Goal: Navigation & Orientation: Find specific page/section

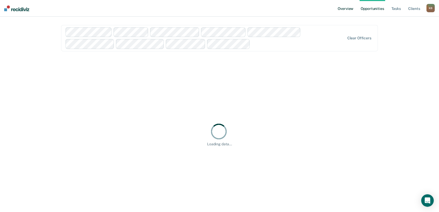
click at [337, 11] on link "Overview" at bounding box center [346, 8] width 18 height 17
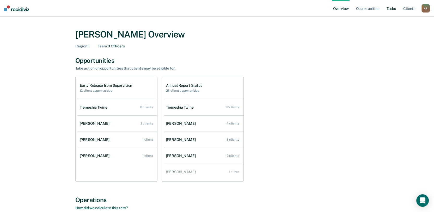
click at [386, 11] on link "Tasks" at bounding box center [391, 8] width 11 height 17
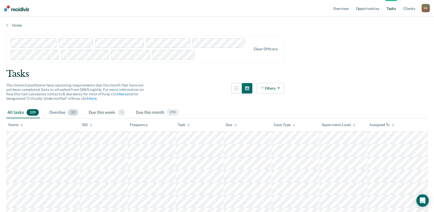
click at [75, 119] on div "Overdue 52" at bounding box center [63, 112] width 31 height 11
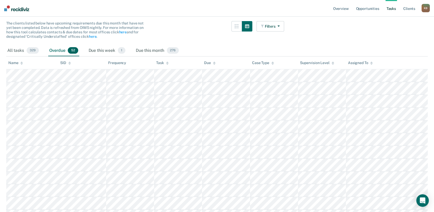
scroll to position [4, 0]
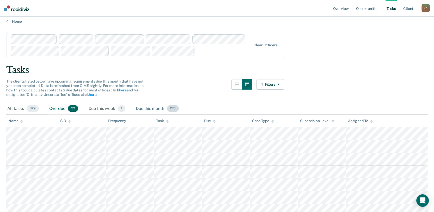
click at [180, 115] on div "Due this month 276" at bounding box center [157, 108] width 45 height 11
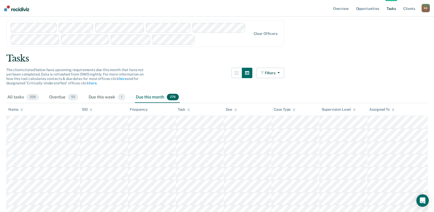
scroll to position [0, 0]
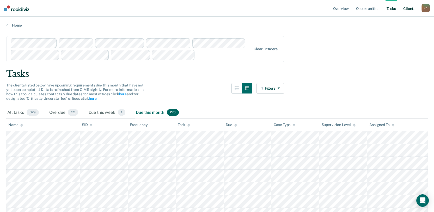
click at [403, 11] on link "Client s" at bounding box center [410, 8] width 14 height 17
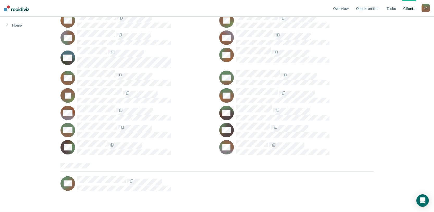
scroll to position [5767, 0]
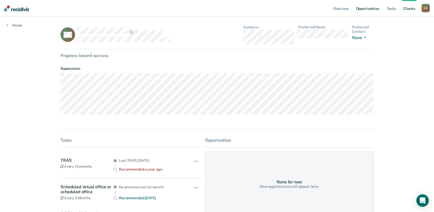
click at [355, 13] on link "Opportunities" at bounding box center [367, 8] width 25 height 17
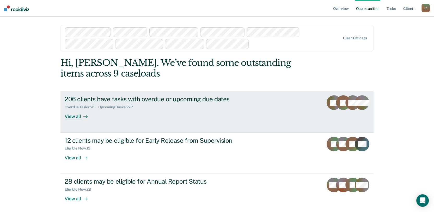
click at [83, 120] on div "View all" at bounding box center [79, 115] width 29 height 10
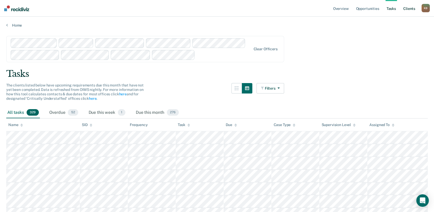
click at [403, 12] on link "Client s" at bounding box center [410, 8] width 14 height 17
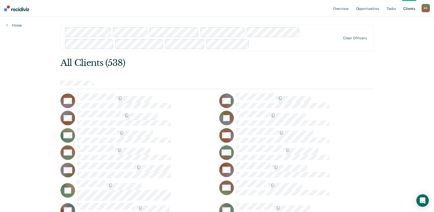
click at [403, 12] on link "Client s" at bounding box center [410, 8] width 14 height 17
click at [403, 10] on link "Client s" at bounding box center [410, 8] width 14 height 17
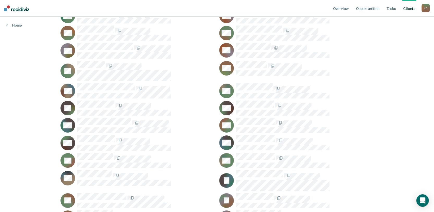
scroll to position [203, 0]
